Goal: Task Accomplishment & Management: Manage account settings

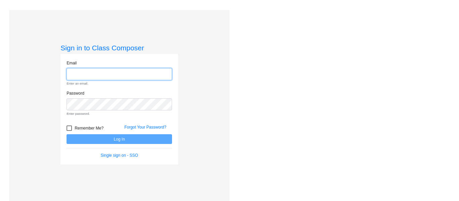
click at [98, 78] on input "email" at bounding box center [120, 74] width 106 height 12
paste input "[EMAIL_ADDRESS][DOMAIN_NAME]"
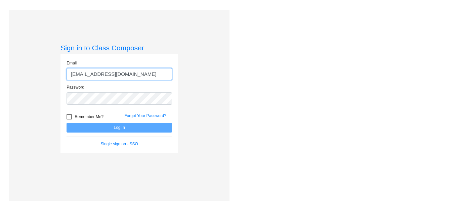
type input "[EMAIL_ADDRESS][DOMAIN_NAME]"
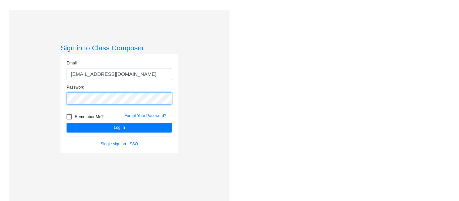
click at [67, 123] on button "Log In" at bounding box center [120, 128] width 106 height 10
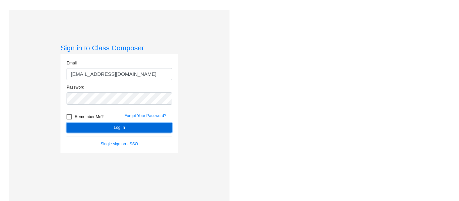
click at [101, 127] on button "Log In" at bounding box center [120, 128] width 106 height 10
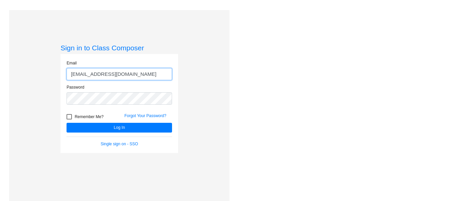
click at [70, 76] on input "[EMAIL_ADDRESS][DOMAIN_NAME]" at bounding box center [120, 74] width 106 height 12
click at [68, 117] on div at bounding box center [69, 116] width 5 height 5
click at [69, 120] on input "Remember Me?" at bounding box center [69, 120] width 0 height 0
click at [68, 117] on div at bounding box center [69, 116] width 5 height 5
click at [69, 120] on input "Remember Me?" at bounding box center [69, 120] width 0 height 0
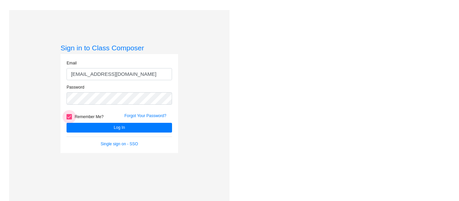
checkbox input "false"
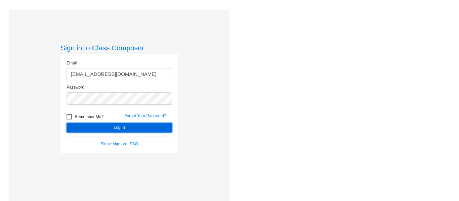
click at [103, 131] on button "Log In" at bounding box center [120, 128] width 106 height 10
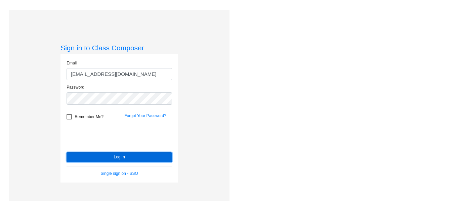
click at [118, 157] on button "Log In" at bounding box center [120, 158] width 106 height 10
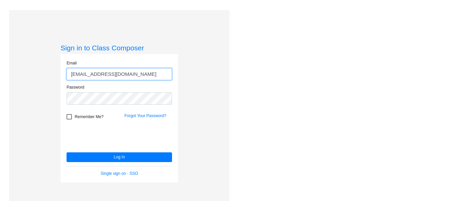
drag, startPoint x: 161, startPoint y: 74, endPoint x: 45, endPoint y: 75, distance: 116.1
click at [45, 75] on div "Sign in to Class Composer Email [EMAIL_ADDRESS][DOMAIN_NAME] Password Remember …" at bounding box center [119, 110] width 221 height 201
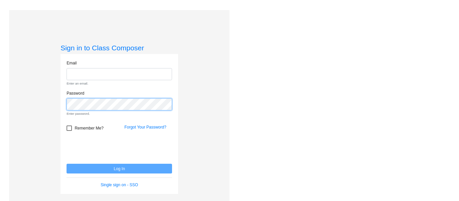
click at [55, 103] on div "Sign in to Class Composer Email Enter an email. Password Enter password. Rememb…" at bounding box center [119, 110] width 221 height 201
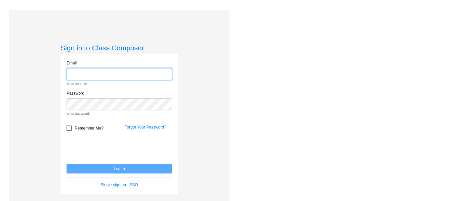
click at [95, 77] on input "email" at bounding box center [120, 74] width 106 height 12
paste input "[EMAIL_ADDRESS][DOMAIN_NAME]"
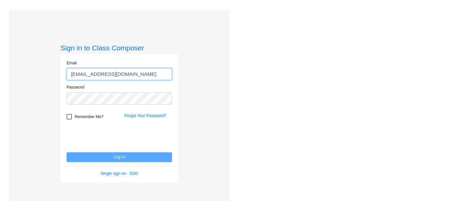
type input "[EMAIL_ADDRESS][DOMAIN_NAME]"
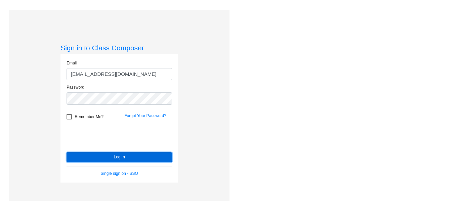
click at [111, 157] on button "Log In" at bounding box center [120, 158] width 106 height 10
